Goal: Information Seeking & Learning: Learn about a topic

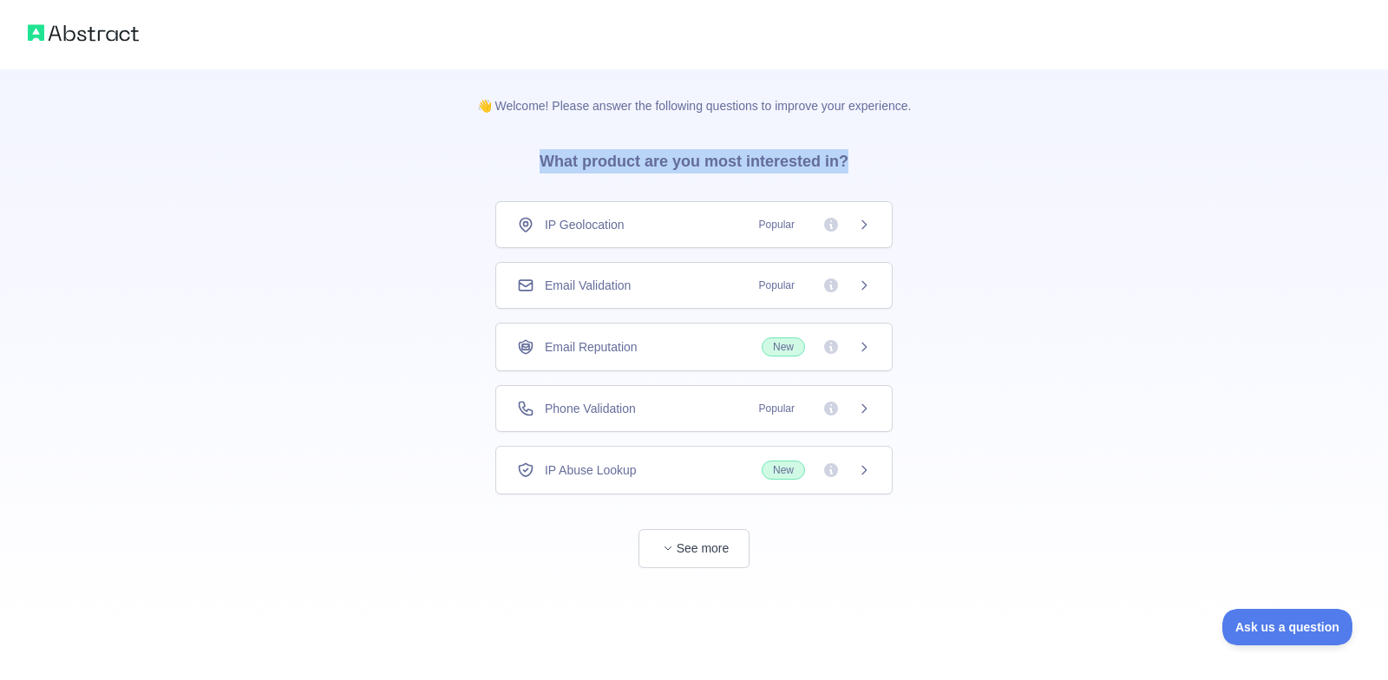
drag, startPoint x: 862, startPoint y: 155, endPoint x: 546, endPoint y: 155, distance: 315.8
click at [546, 155] on h3 "What product are you most interested in?" at bounding box center [694, 158] width 364 height 87
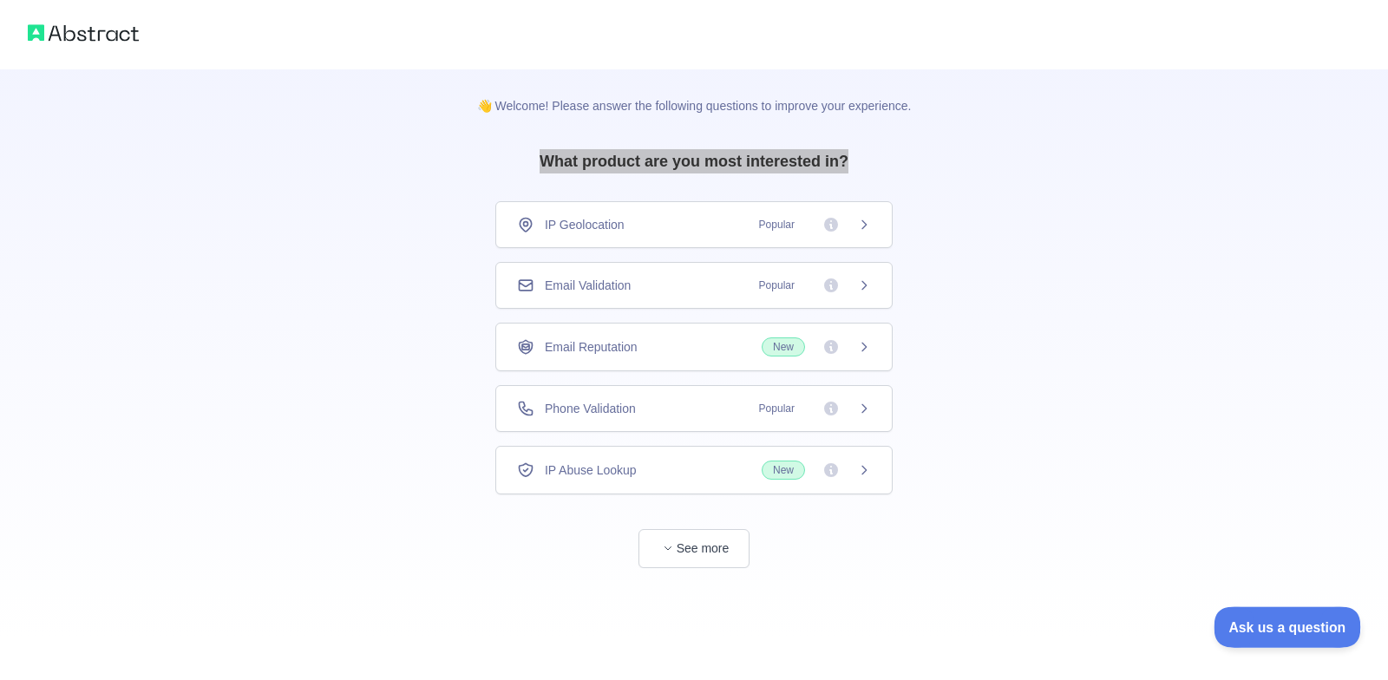
click at [1284, 621] on span "Ask us a question" at bounding box center [1279, 625] width 130 height 12
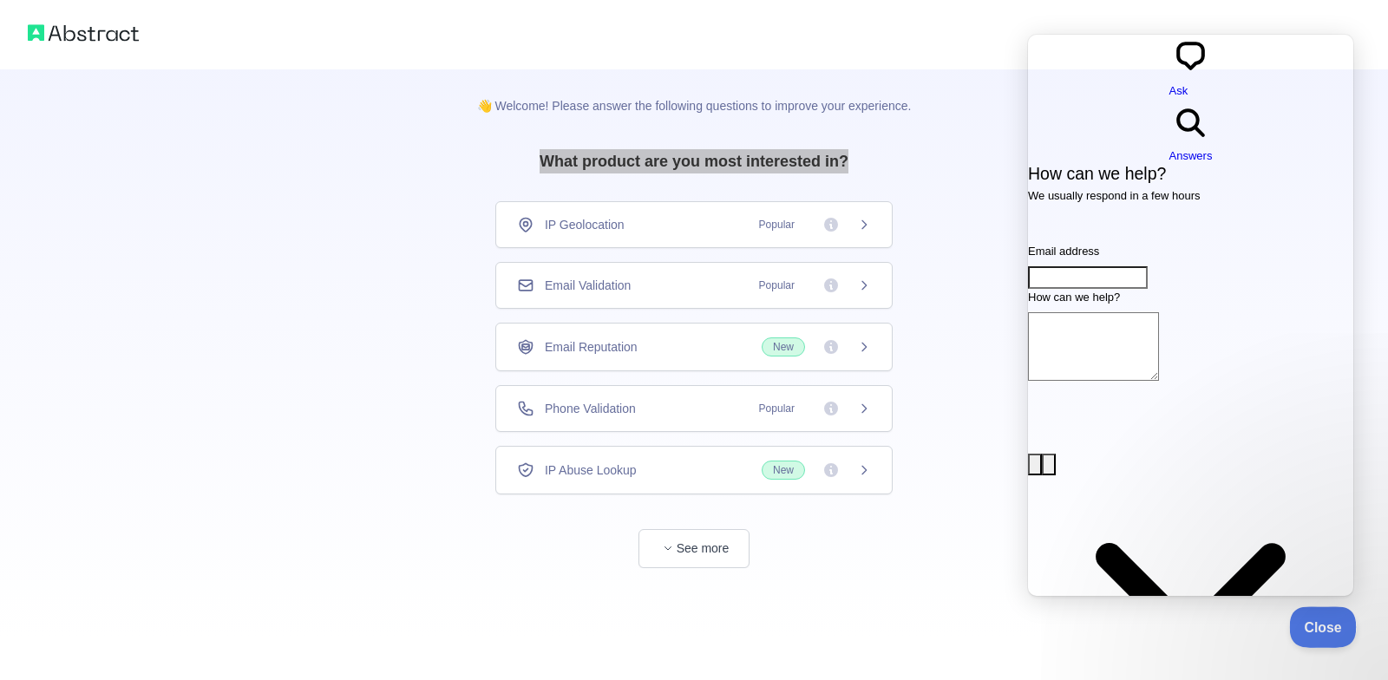
click at [1315, 616] on button "Close" at bounding box center [1318, 625] width 59 height 36
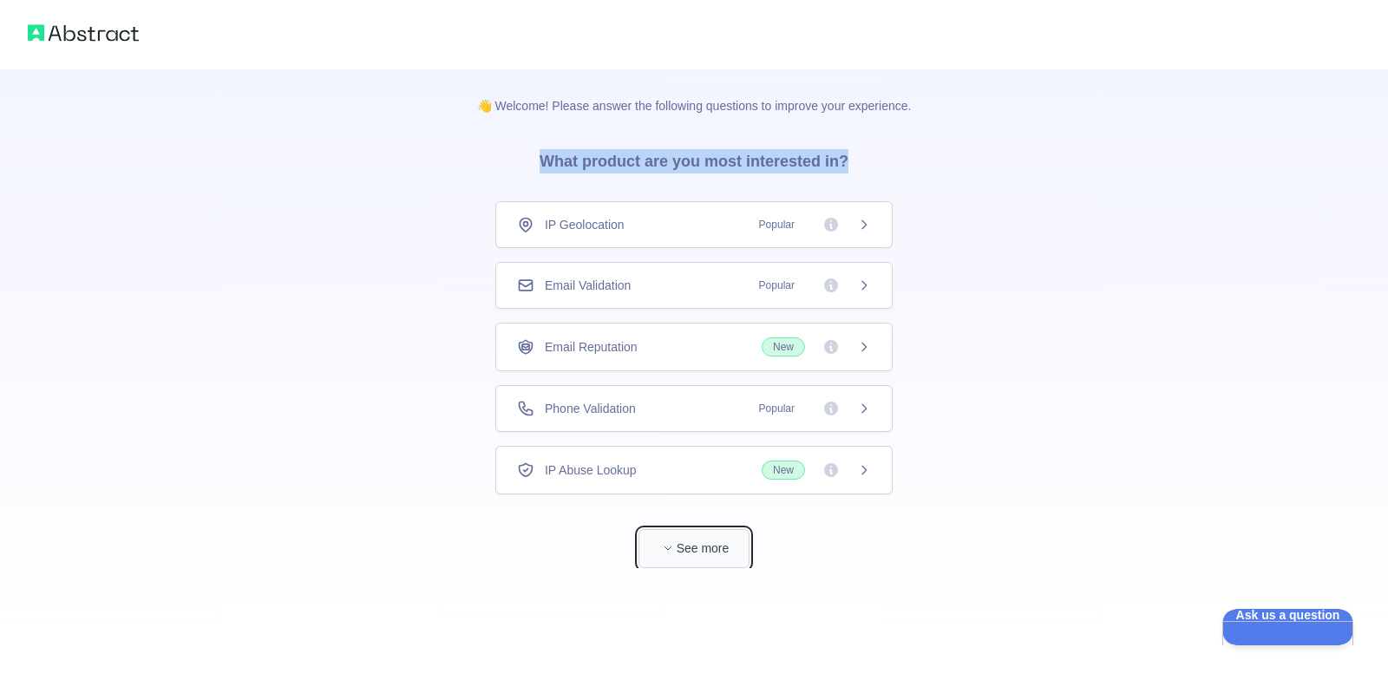
click at [678, 553] on button "See more" at bounding box center [694, 548] width 111 height 39
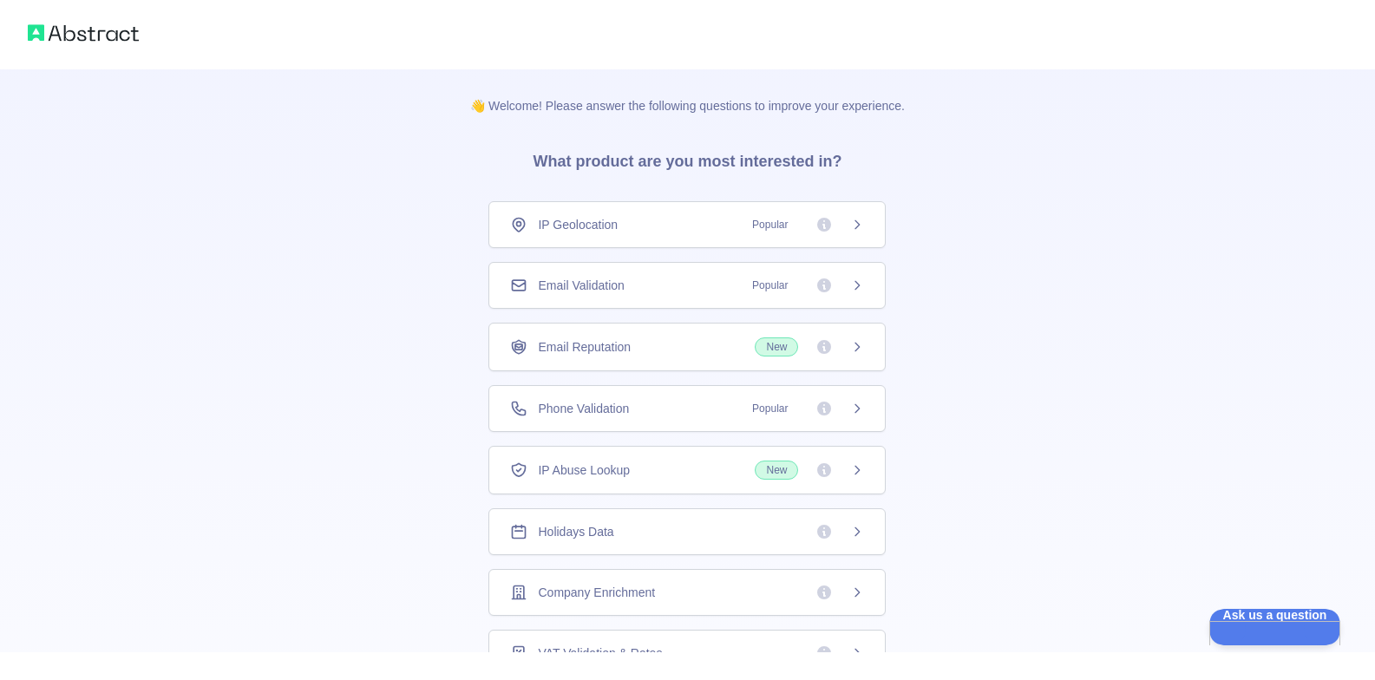
click at [653, 223] on div "IP Geolocation Popular" at bounding box center [687, 224] width 354 height 17
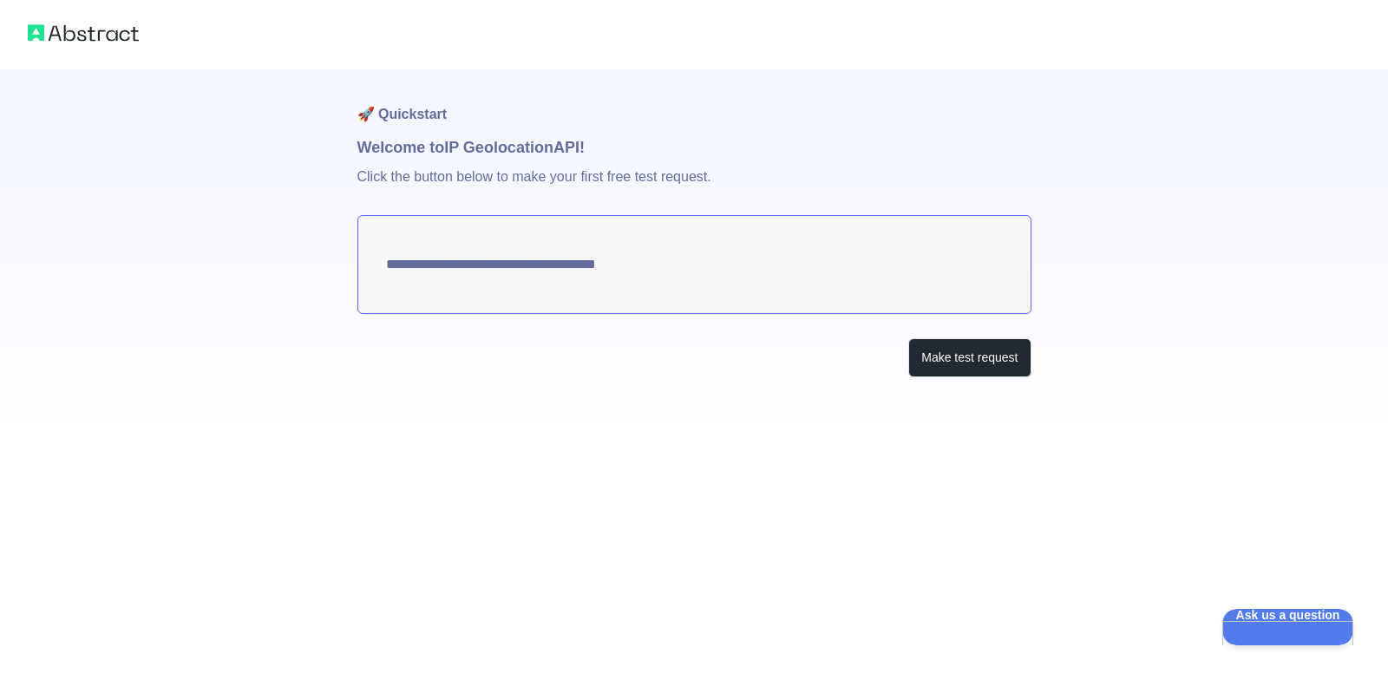
type textarea "**********"
click at [784, 265] on textarea "**********" at bounding box center [694, 264] width 674 height 99
click at [930, 360] on button "Make test request" at bounding box center [969, 357] width 122 height 39
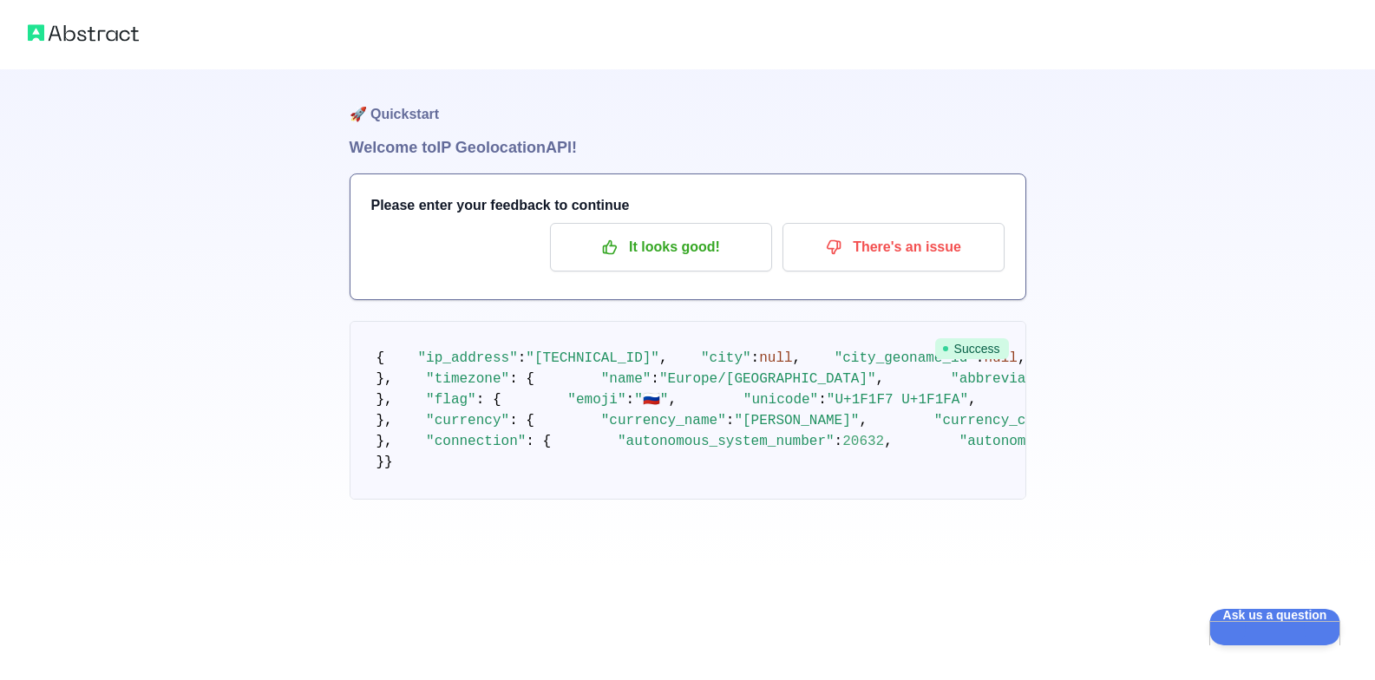
click at [84, 35] on img at bounding box center [83, 33] width 111 height 24
click at [463, 146] on h1 "Welcome to IP Geolocation API!" at bounding box center [688, 147] width 677 height 24
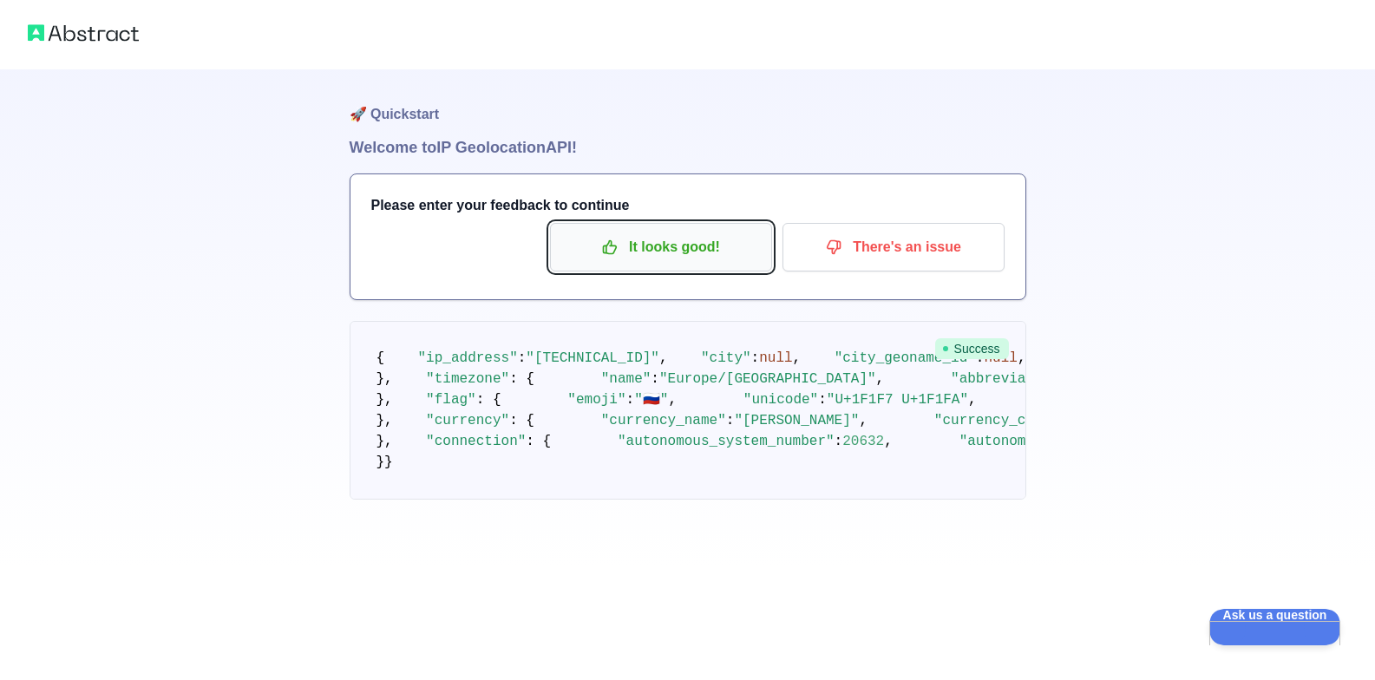
click at [600, 250] on p "It looks good!" at bounding box center [661, 248] width 196 height 30
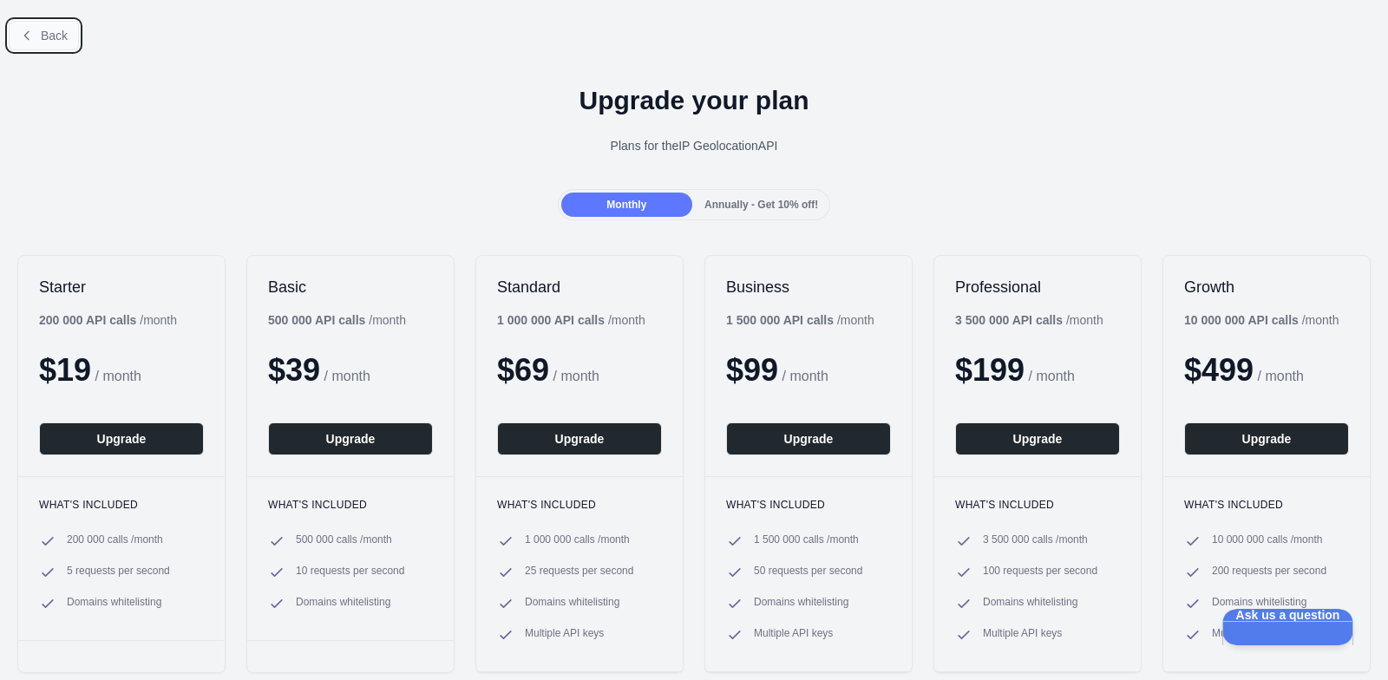
click at [41, 25] on button "Back" at bounding box center [44, 36] width 70 height 30
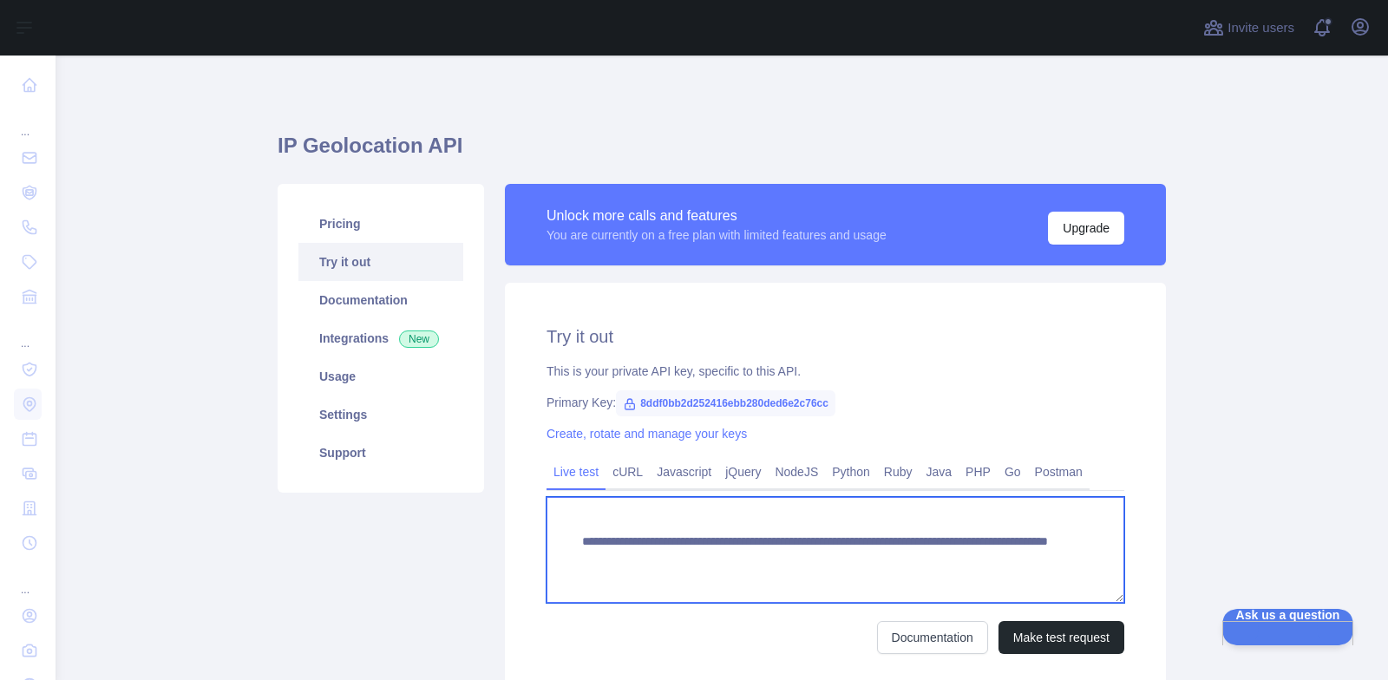
drag, startPoint x: 836, startPoint y: 556, endPoint x: 626, endPoint y: 564, distance: 210.1
click at [626, 564] on textarea "**********" at bounding box center [836, 550] width 578 height 106
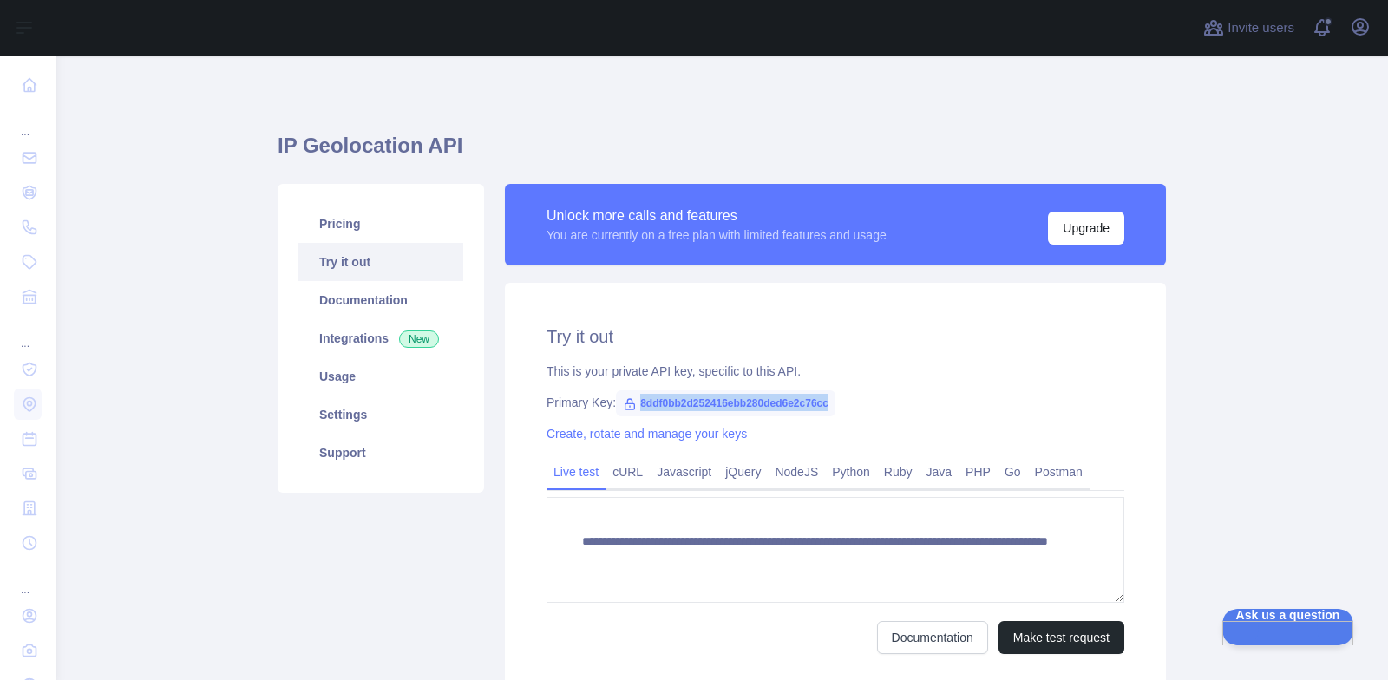
drag, startPoint x: 830, startPoint y: 403, endPoint x: 638, endPoint y: 415, distance: 192.1
click at [626, 408] on div "Primary Key: 8ddf0bb2d252416ebb280ded6e2c76cc" at bounding box center [836, 402] width 578 height 17
copy span "8ddf0bb2d252416ebb280ded6e2c76cc"
click at [351, 420] on link "Settings" at bounding box center [380, 415] width 165 height 38
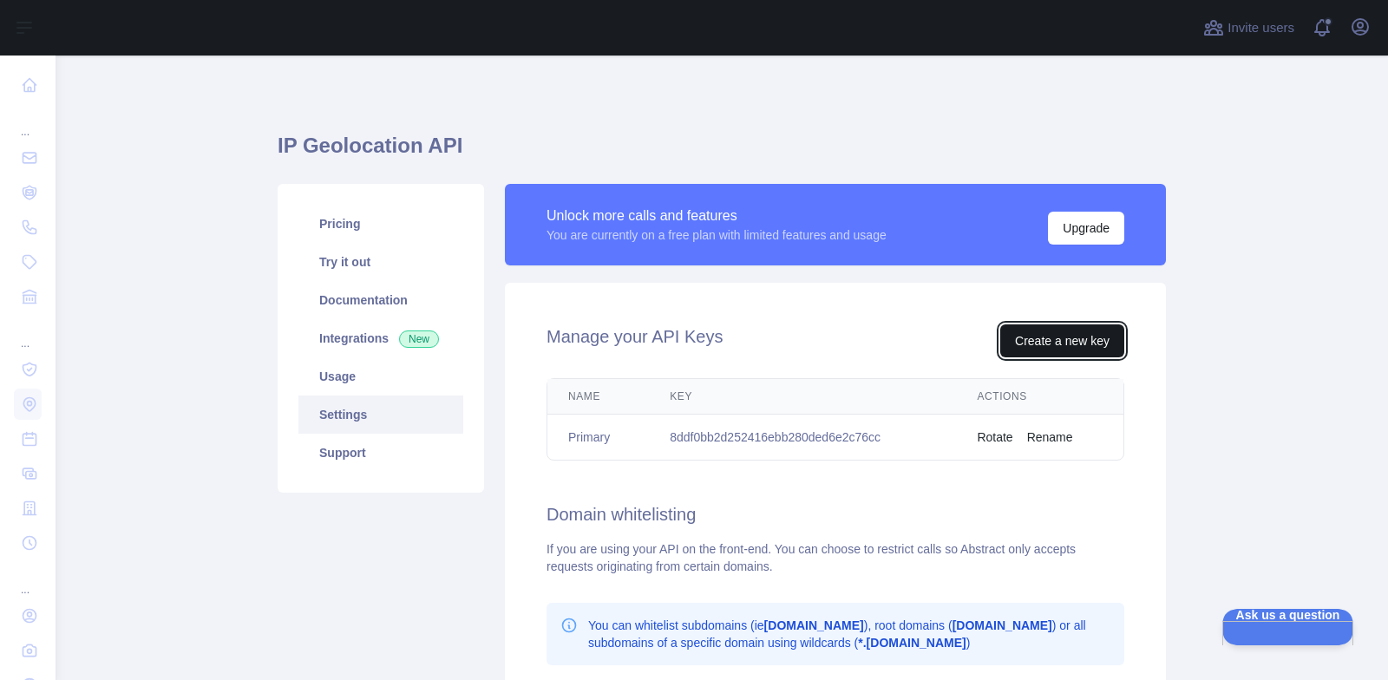
click at [1045, 344] on button "Create a new key" at bounding box center [1062, 341] width 124 height 33
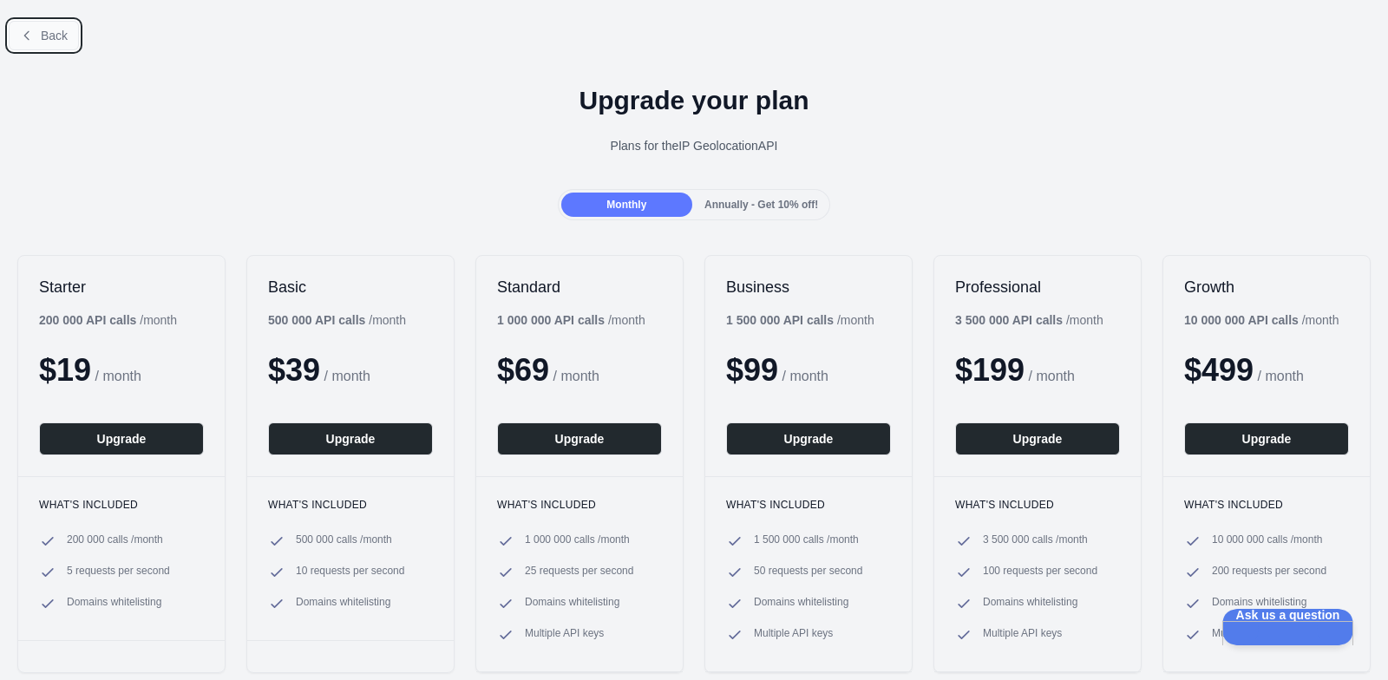
click at [23, 33] on icon at bounding box center [27, 36] width 14 height 14
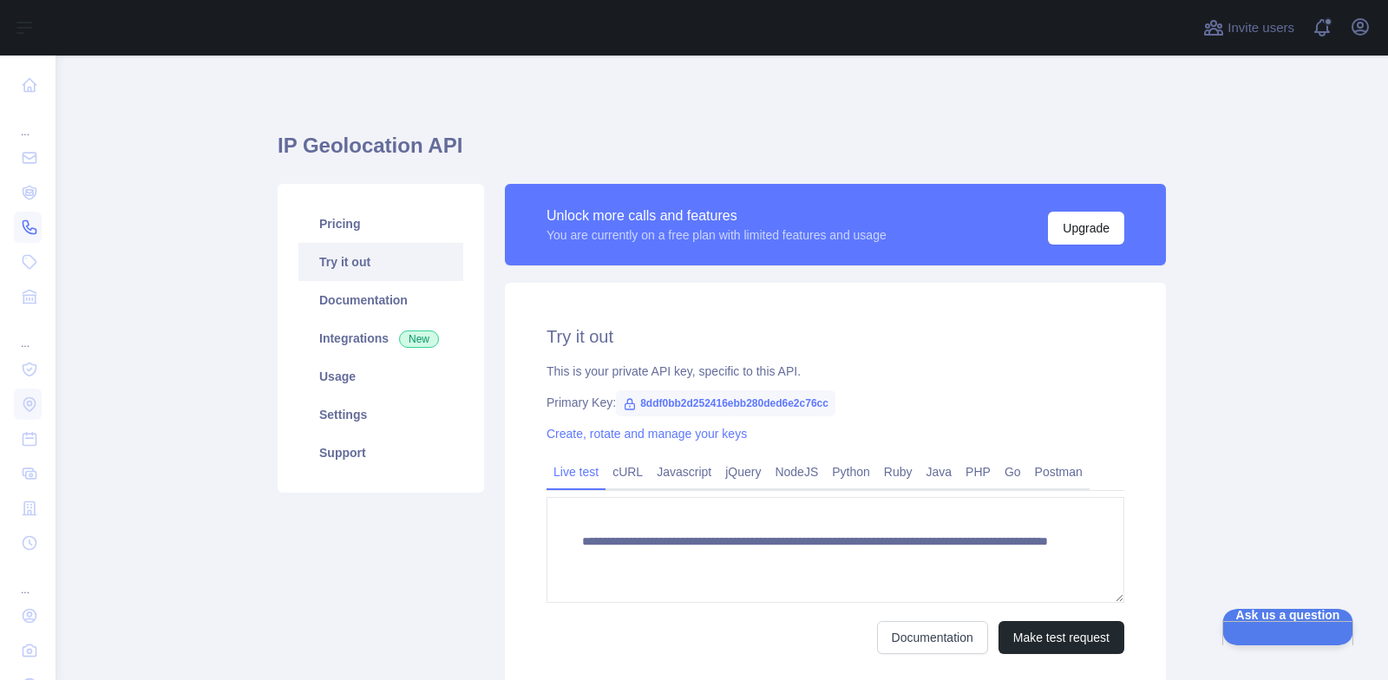
click at [30, 230] on icon at bounding box center [29, 227] width 13 height 13
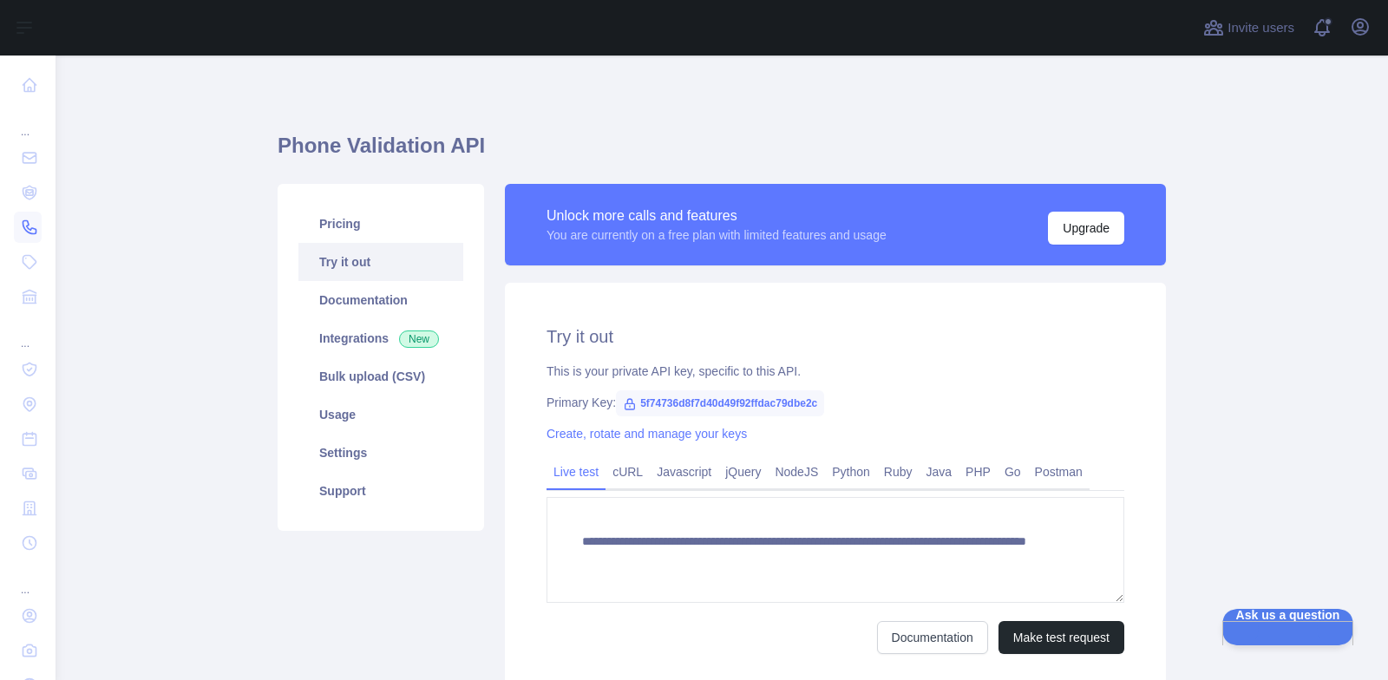
click at [30, 230] on icon at bounding box center [29, 227] width 13 height 13
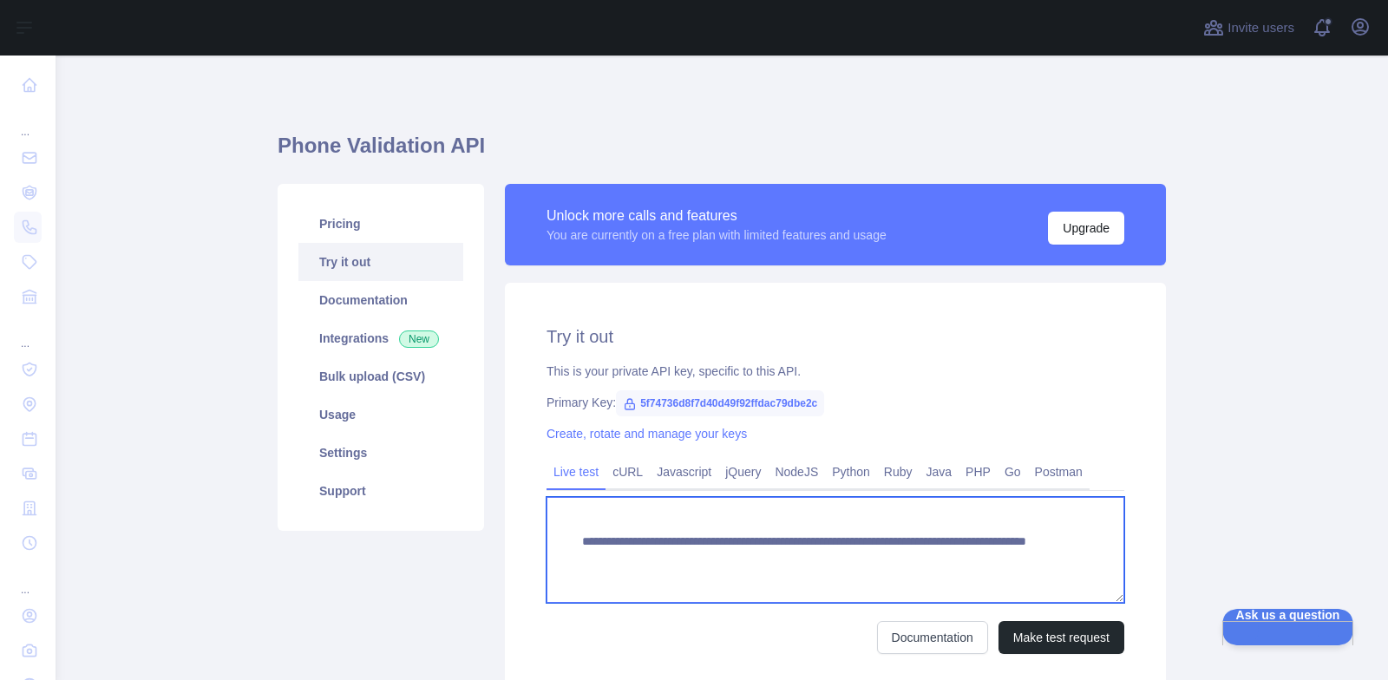
drag, startPoint x: 626, startPoint y: 561, endPoint x: 694, endPoint y: 567, distance: 68.7
click at [694, 567] on textarea "**********" at bounding box center [836, 550] width 578 height 106
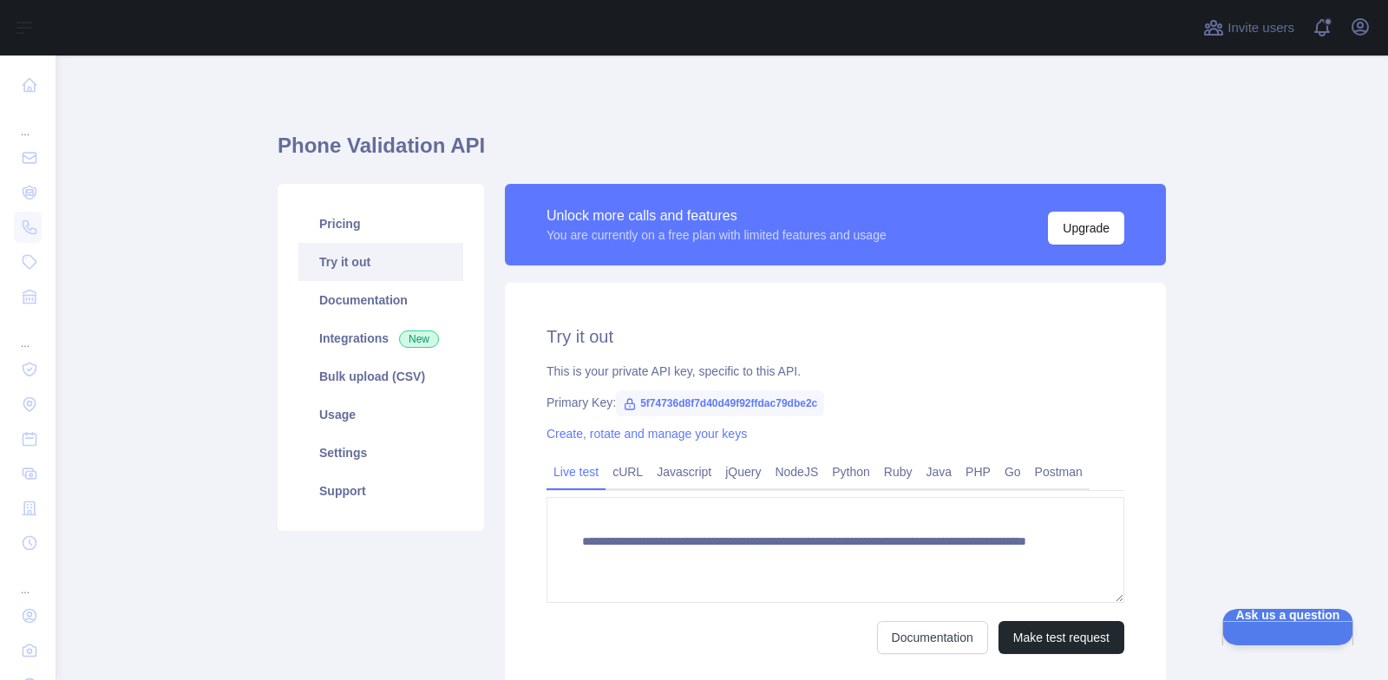
click at [776, 403] on span "5f74736d8f7d40d49f92ffdac79dbe2c" at bounding box center [720, 403] width 208 height 26
copy span "5f74736d8f7d40d49f92ffdac79dbe2c"
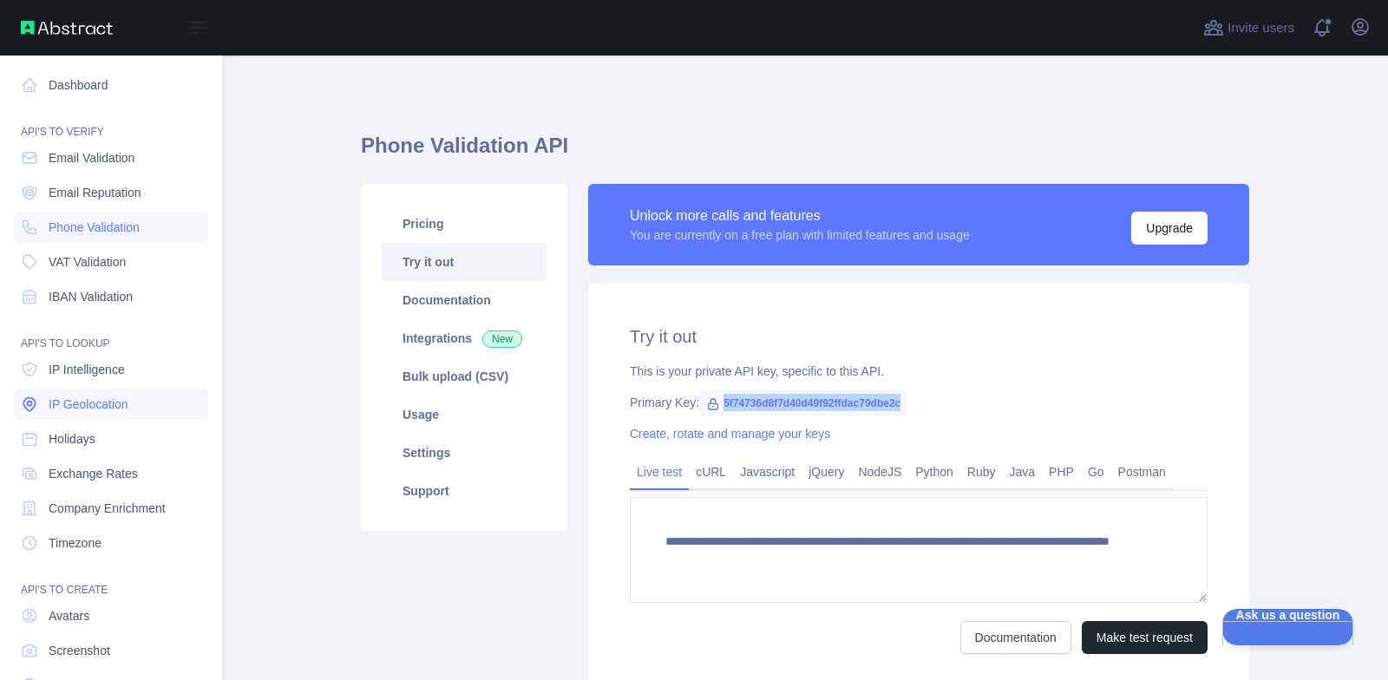
click at [100, 402] on span "IP Geolocation" at bounding box center [89, 404] width 80 height 17
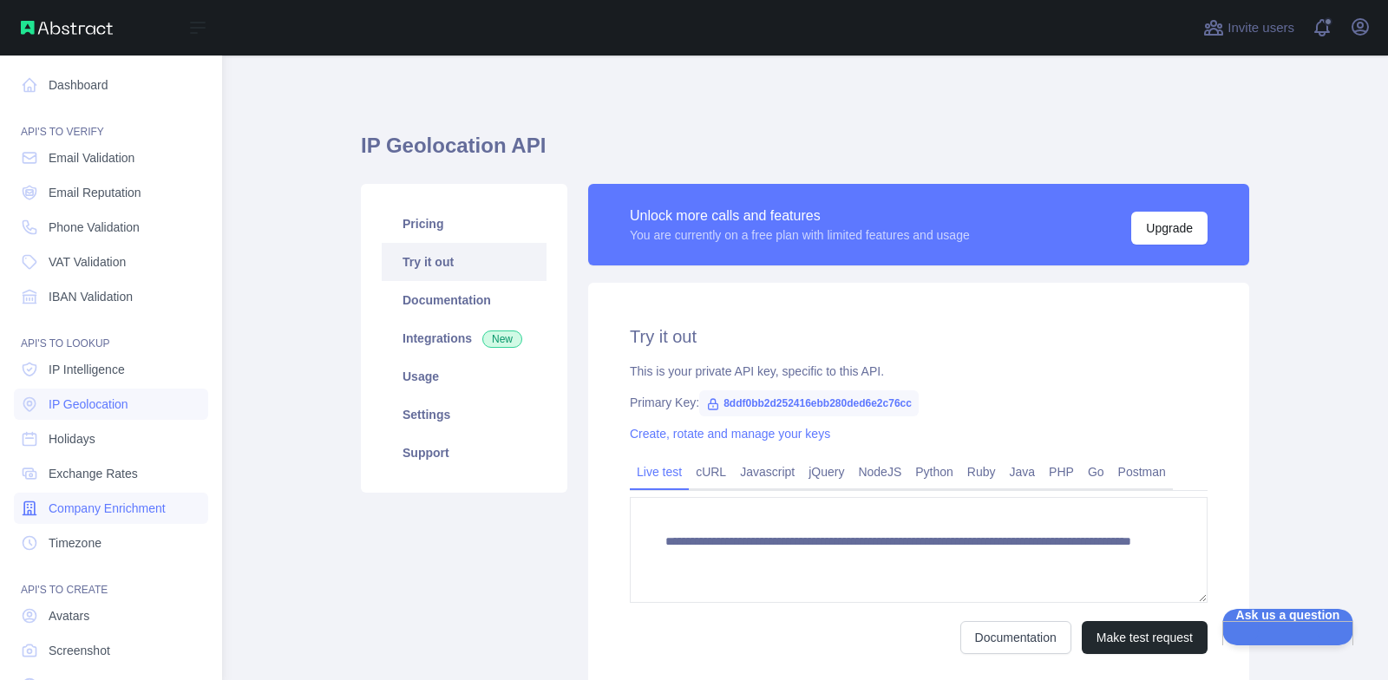
click at [98, 510] on span "Company Enrichment" at bounding box center [107, 508] width 117 height 17
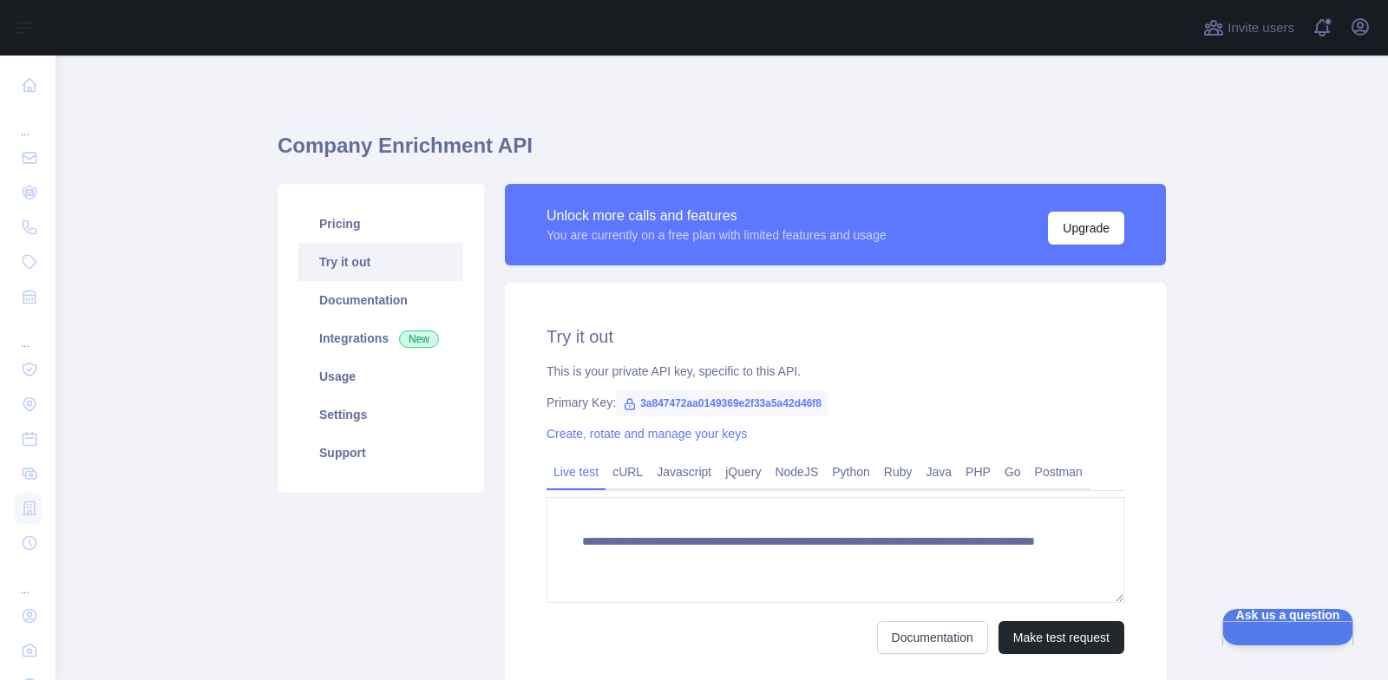
click at [762, 404] on span "3a847472aa0149369e2f33a5a42d46f8" at bounding box center [722, 403] width 213 height 26
copy span "3a847472aa0149369e2f33a5a42d46f8"
